Goal: Book appointment/travel/reservation

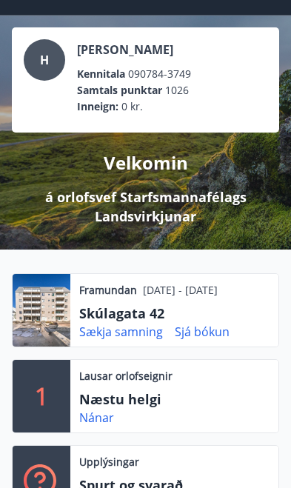
scroll to position [55, 0]
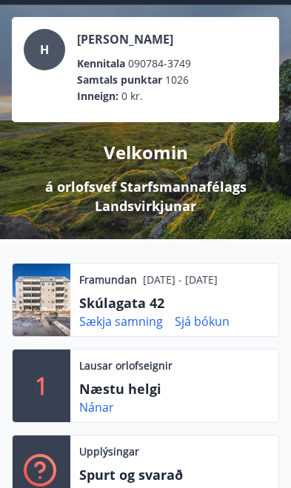
click at [212, 385] on p "Næstu helgi" at bounding box center [153, 388] width 148 height 19
click at [98, 414] on link "Nánar" at bounding box center [96, 407] width 35 height 16
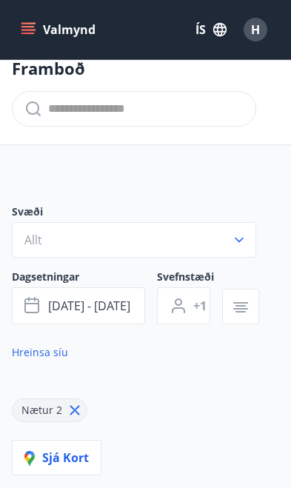
scroll to position [25, 0]
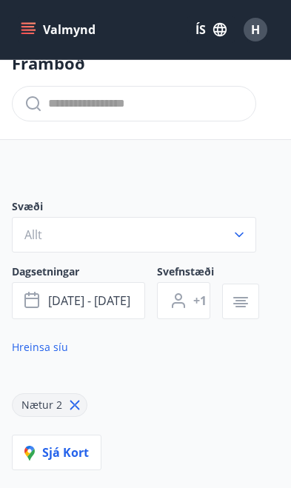
click at [110, 294] on span "[DATE] - [DATE]" at bounding box center [89, 301] width 82 height 16
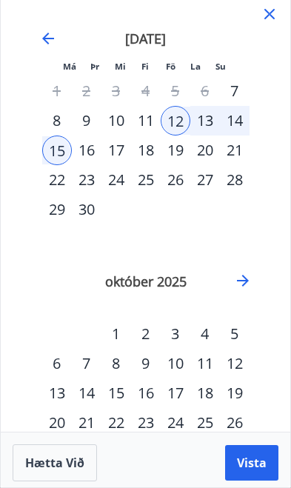
click at [196, 121] on div "13" at bounding box center [205, 121] width 30 height 30
click at [265, 481] on button "Vista" at bounding box center [251, 463] width 53 height 36
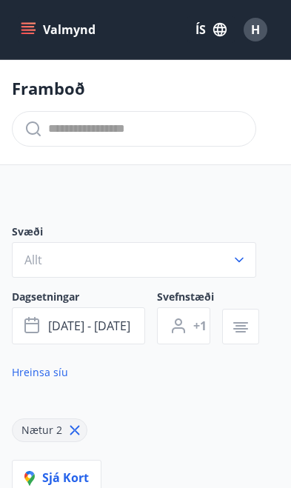
click at [116, 327] on span "[DATE] - [DATE]" at bounding box center [89, 326] width 82 height 16
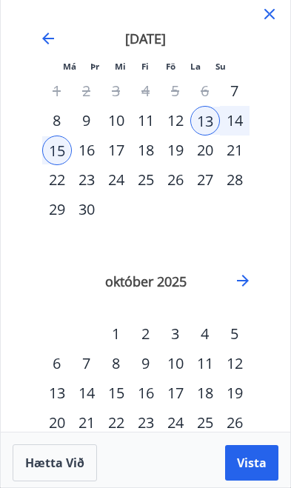
click at [240, 121] on div "14" at bounding box center [235, 121] width 30 height 30
click at [57, 151] on div "15" at bounding box center [57, 151] width 30 height 30
click at [233, 123] on div "14" at bounding box center [235, 121] width 30 height 30
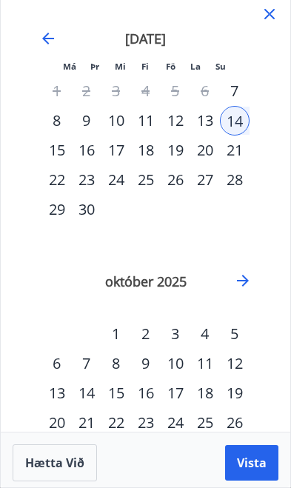
click at [59, 152] on div "15" at bounding box center [57, 151] width 30 height 30
click at [254, 471] on button "Vista" at bounding box center [251, 463] width 53 height 36
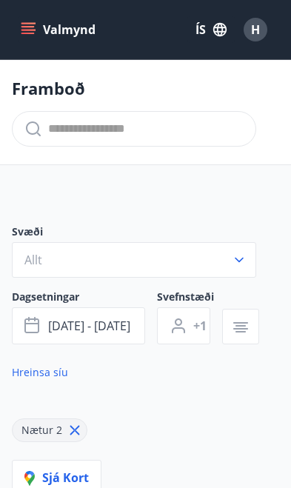
click at [70, 424] on icon at bounding box center [75, 430] width 16 height 16
type input "*"
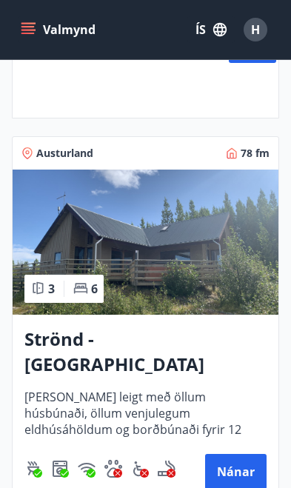
click at [243, 454] on button "Nánar" at bounding box center [236, 472] width 62 height 36
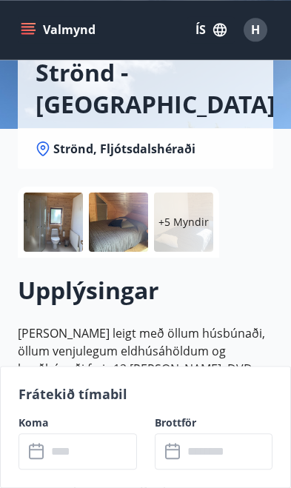
scroll to position [171, 0]
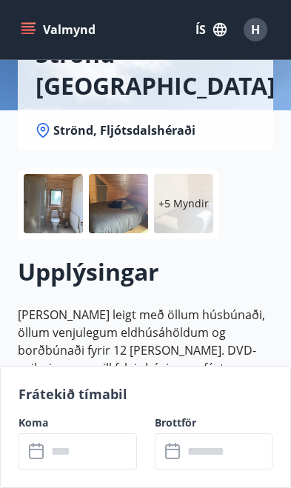
click at [94, 470] on input "text" at bounding box center [92, 452] width 90 height 36
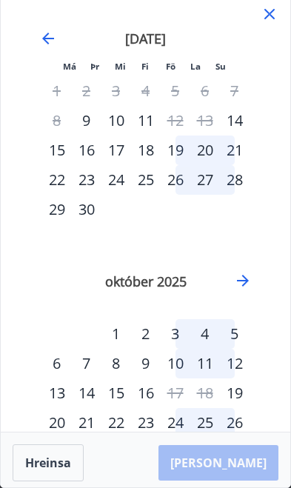
click at [276, 8] on icon at bounding box center [270, 14] width 18 height 18
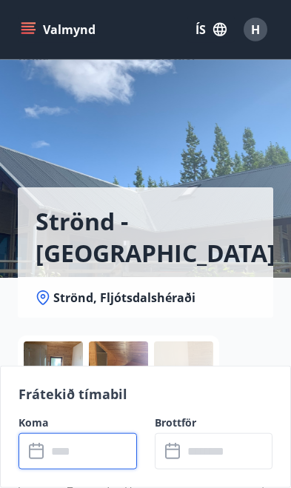
scroll to position [0, 0]
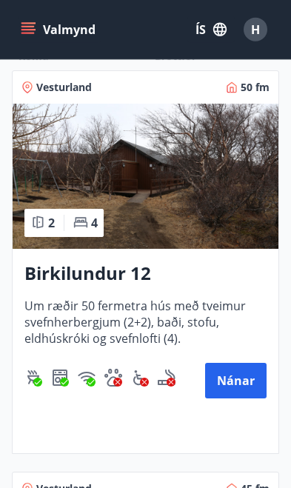
scroll to position [411, 0]
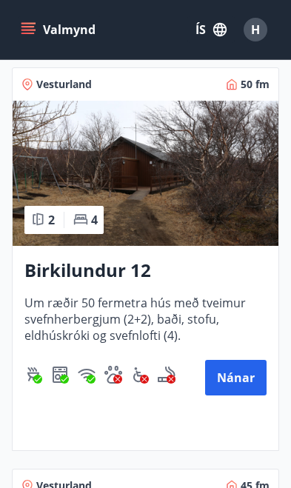
click at [249, 382] on button "Nánar" at bounding box center [236, 378] width 62 height 36
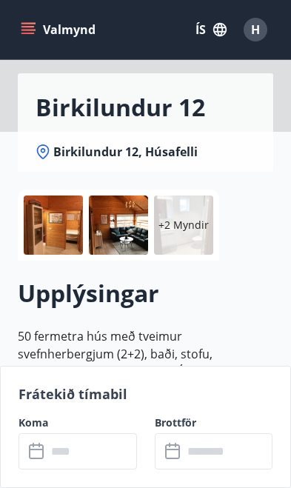
scroll to position [151, 0]
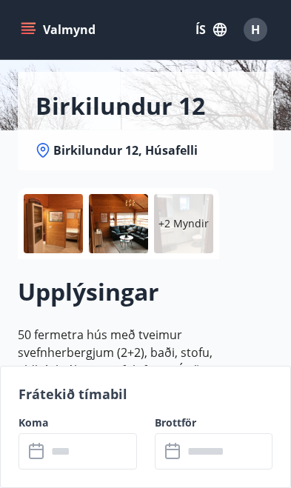
click at [90, 470] on input "text" at bounding box center [92, 452] width 90 height 36
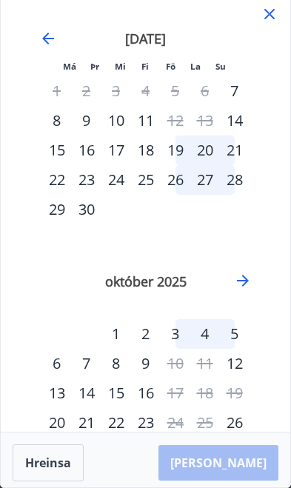
click at [268, 22] on icon at bounding box center [270, 14] width 18 height 18
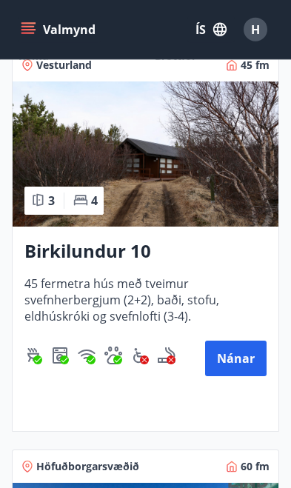
click at [241, 359] on button "Nánar" at bounding box center [236, 359] width 62 height 36
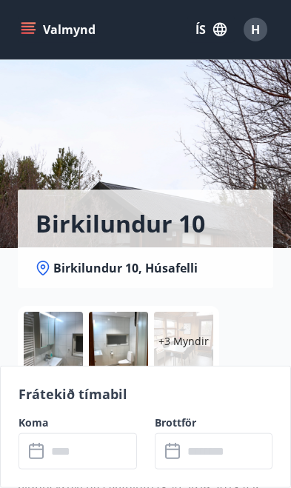
scroll to position [34, 0]
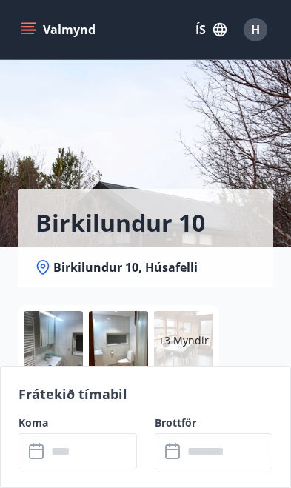
click at [107, 470] on input "text" at bounding box center [92, 452] width 90 height 36
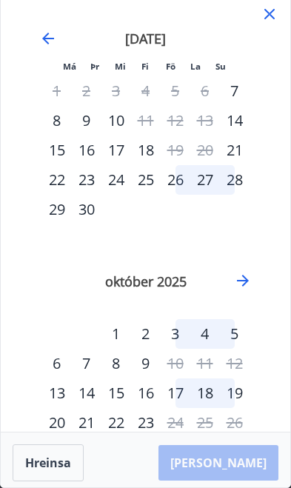
click at [276, 13] on icon at bounding box center [270, 14] width 18 height 18
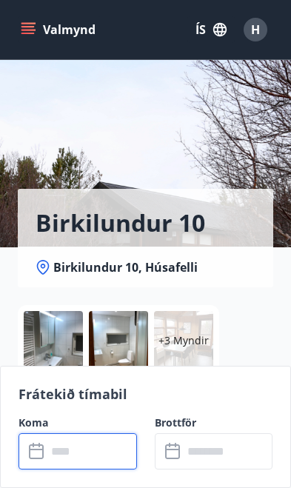
scroll to position [0, 0]
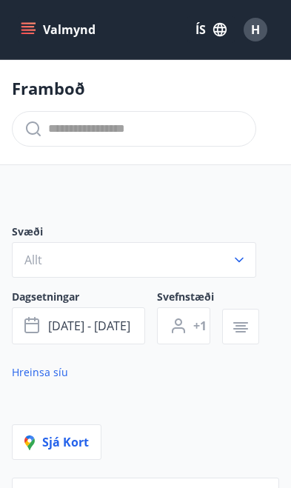
click at [186, 318] on icon "button" at bounding box center [179, 326] width 18 height 18
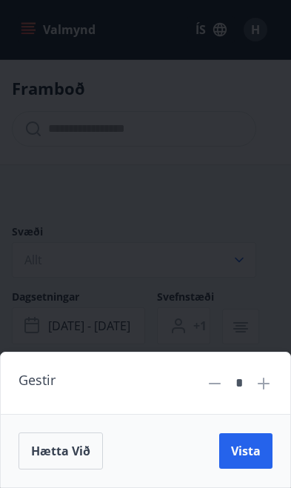
click at [240, 448] on span "Vista" at bounding box center [246, 451] width 30 height 16
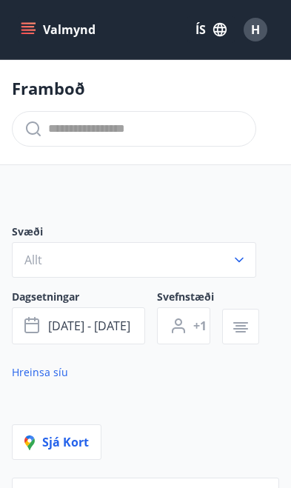
click at [245, 330] on icon "button" at bounding box center [240, 328] width 15 height 1
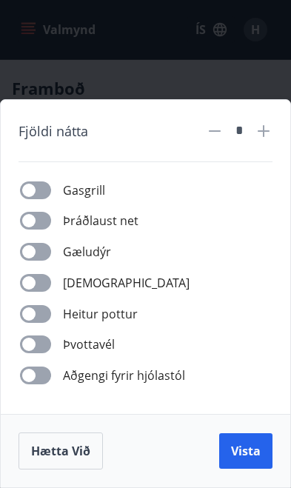
click at [250, 454] on span "Vista" at bounding box center [246, 451] width 30 height 16
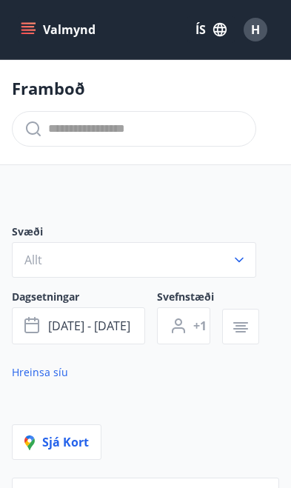
click at [36, 28] on button "Valmynd" at bounding box center [60, 29] width 84 height 27
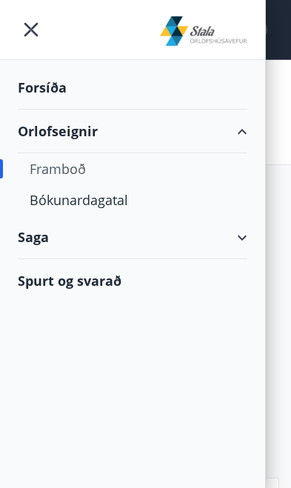
click at [53, 98] on div "Forsíða" at bounding box center [133, 88] width 230 height 44
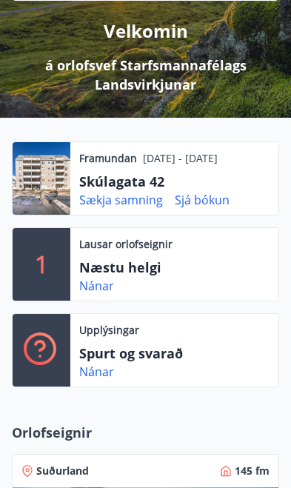
scroll to position [179, 0]
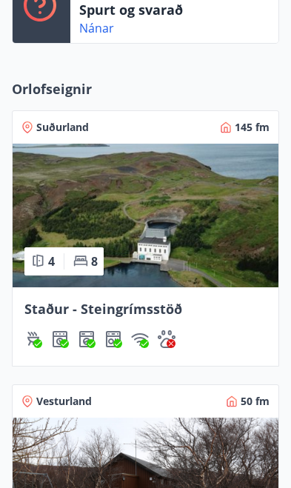
click at [167, 304] on span "Staður - Steingrímsstöð" at bounding box center [103, 309] width 158 height 18
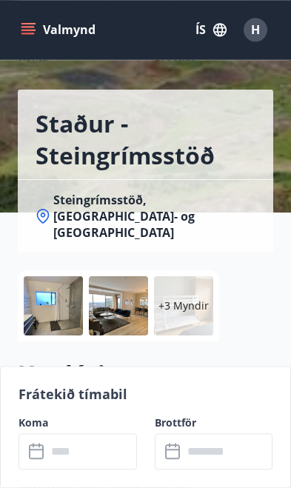
scroll to position [146, 0]
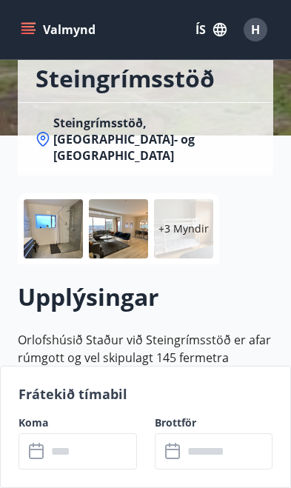
click at [109, 470] on input "text" at bounding box center [92, 452] width 90 height 36
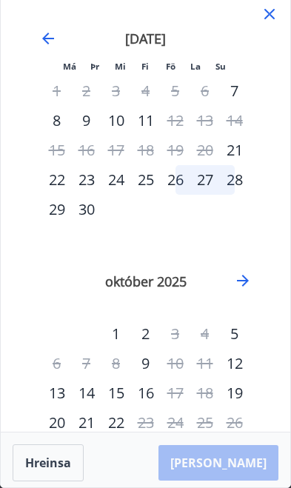
click at [268, 20] on icon at bounding box center [270, 14] width 18 height 18
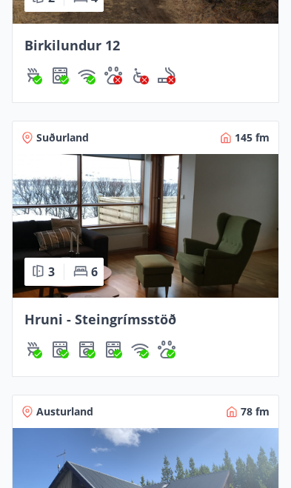
scroll to position [1058, 0]
click at [151, 317] on span "Hruni - Steingrímsstöð" at bounding box center [100, 320] width 152 height 18
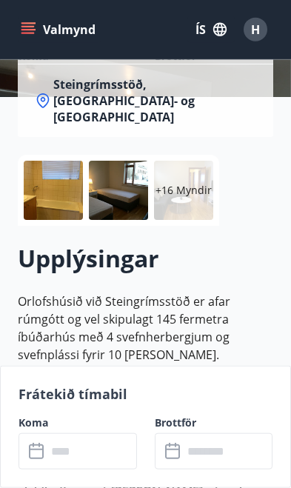
scroll to position [197, 0]
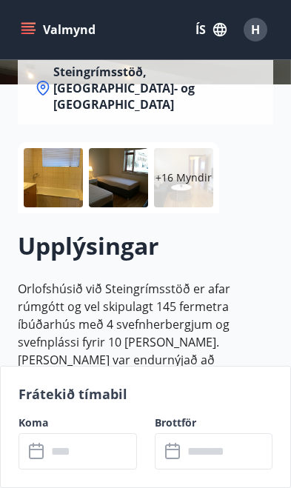
click at [99, 470] on input "text" at bounding box center [92, 452] width 90 height 36
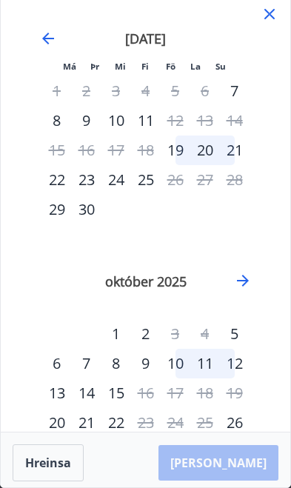
click at [276, 8] on icon at bounding box center [270, 14] width 18 height 18
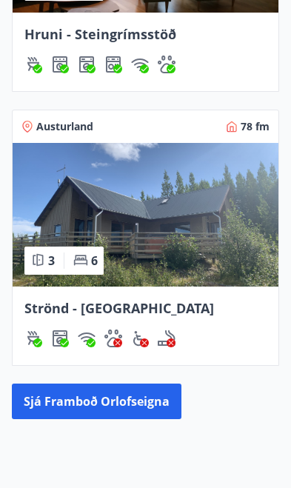
scroll to position [1353, 0]
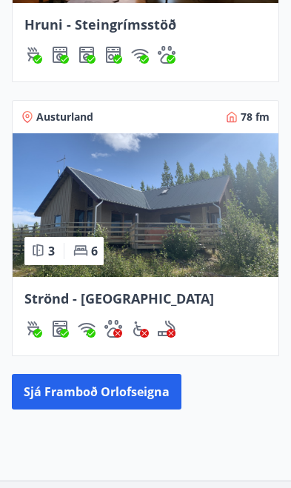
click at [134, 301] on span "Strönd - [GEOGRAPHIC_DATA]" at bounding box center [119, 299] width 190 height 18
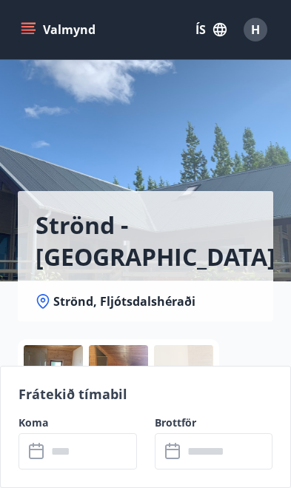
click at [97, 465] on input "text" at bounding box center [92, 452] width 90 height 36
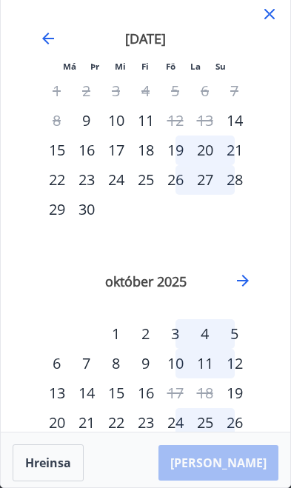
click at [277, 12] on icon at bounding box center [270, 14] width 18 height 18
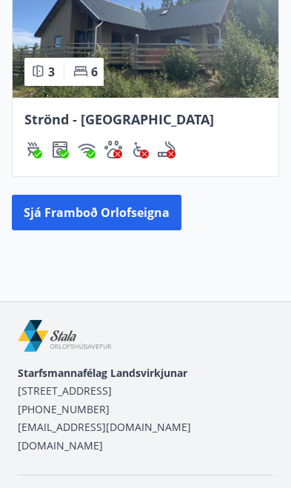
click at [161, 219] on button "Sjá framboð orlofseigna" at bounding box center [97, 213] width 170 height 36
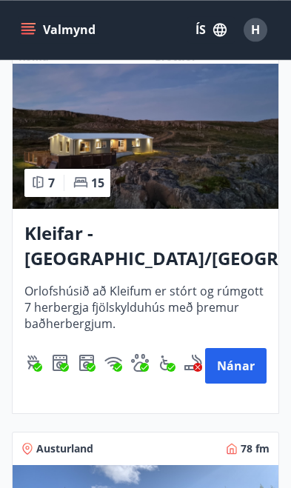
scroll to position [1604, 0]
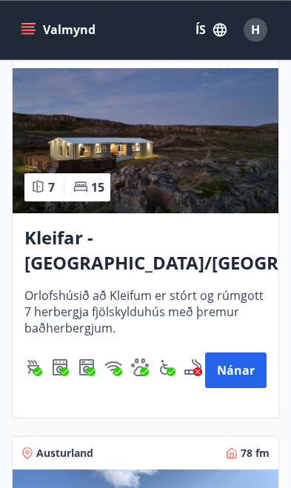
click at [243, 372] on button "Nánar" at bounding box center [236, 371] width 62 height 36
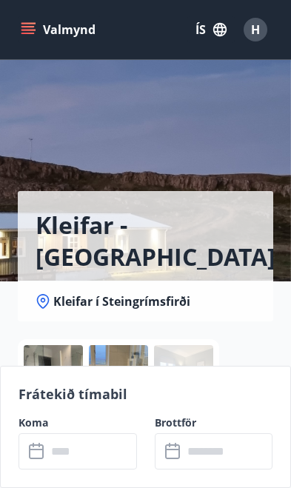
click at [92, 457] on input "text" at bounding box center [92, 452] width 90 height 36
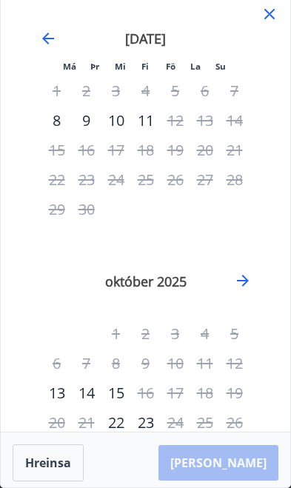
click at [278, 5] on icon at bounding box center [270, 14] width 18 height 18
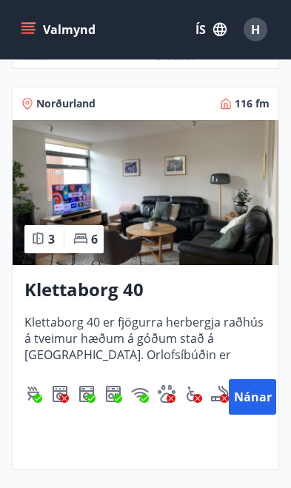
scroll to position [3159, 0]
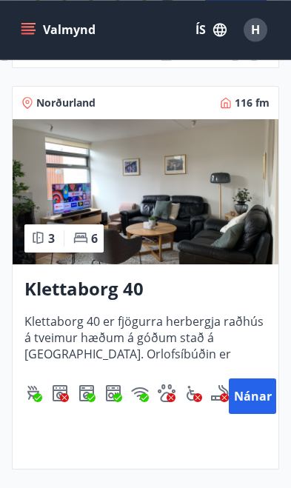
click at [253, 404] on button "Nánar" at bounding box center [252, 397] width 47 height 36
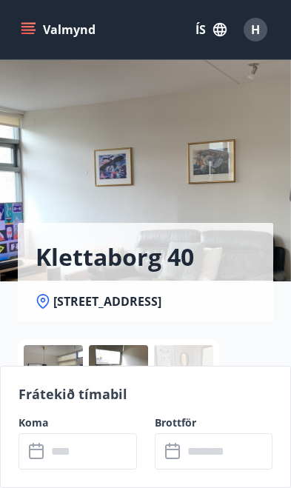
click at [95, 453] on input "text" at bounding box center [92, 452] width 90 height 36
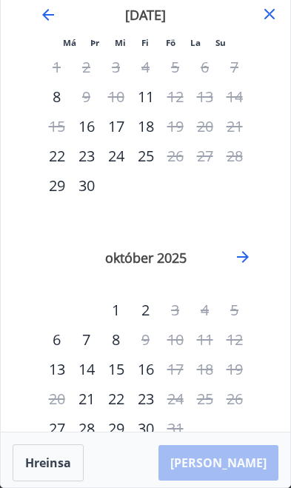
scroll to position [23, 0]
click at [250, 257] on icon "Move forward to switch to the next month." at bounding box center [243, 258] width 18 height 18
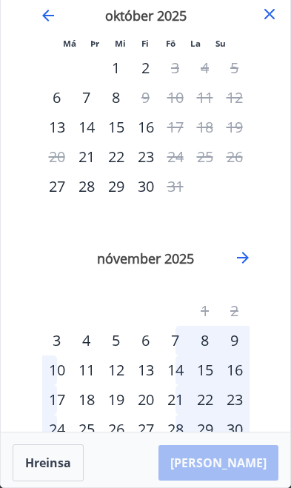
click at [277, 12] on icon at bounding box center [270, 14] width 18 height 18
